Goal: Transaction & Acquisition: Purchase product/service

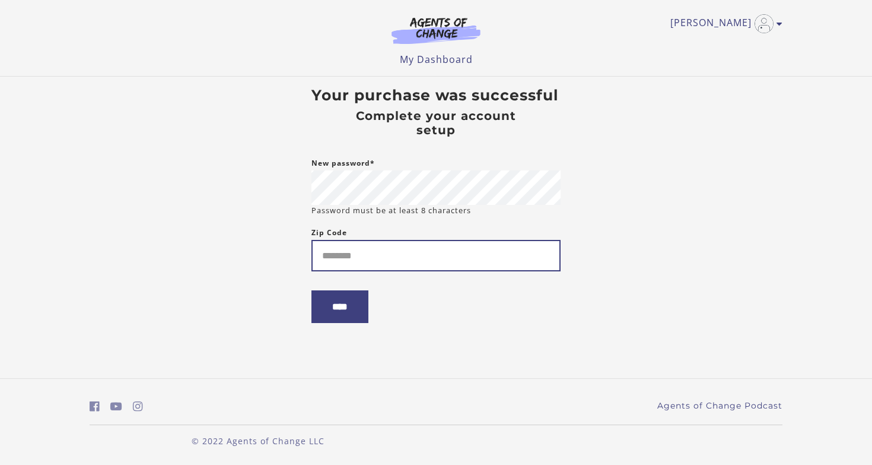
click at [433, 258] on input "Zip Code" at bounding box center [436, 255] width 249 height 31
type input "*****"
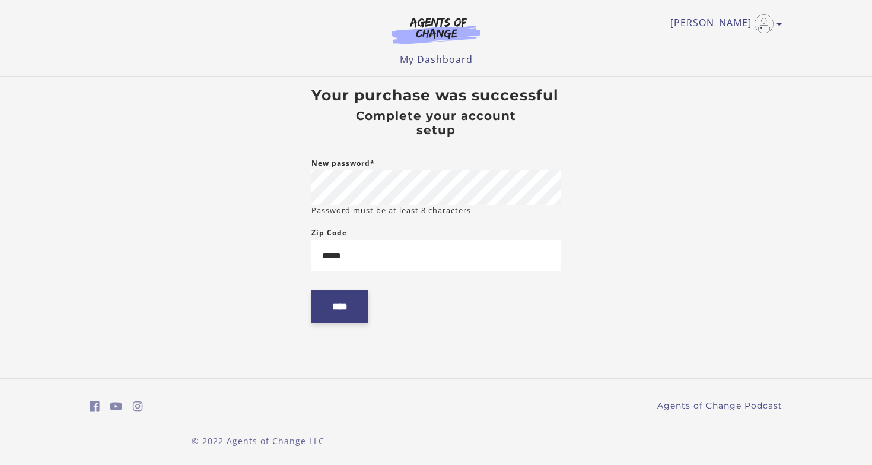
click at [342, 310] on input "****" at bounding box center [340, 306] width 57 height 33
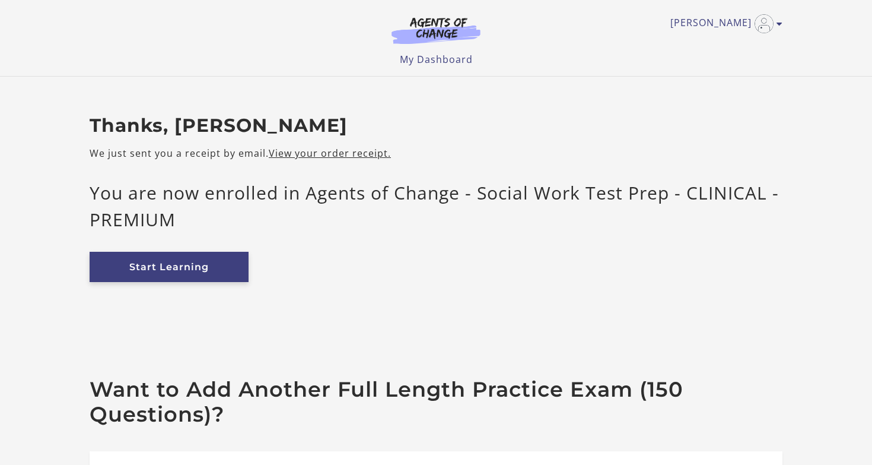
click at [132, 269] on link "Start Learning" at bounding box center [169, 267] width 159 height 30
